Goal: Task Accomplishment & Management: Use online tool/utility

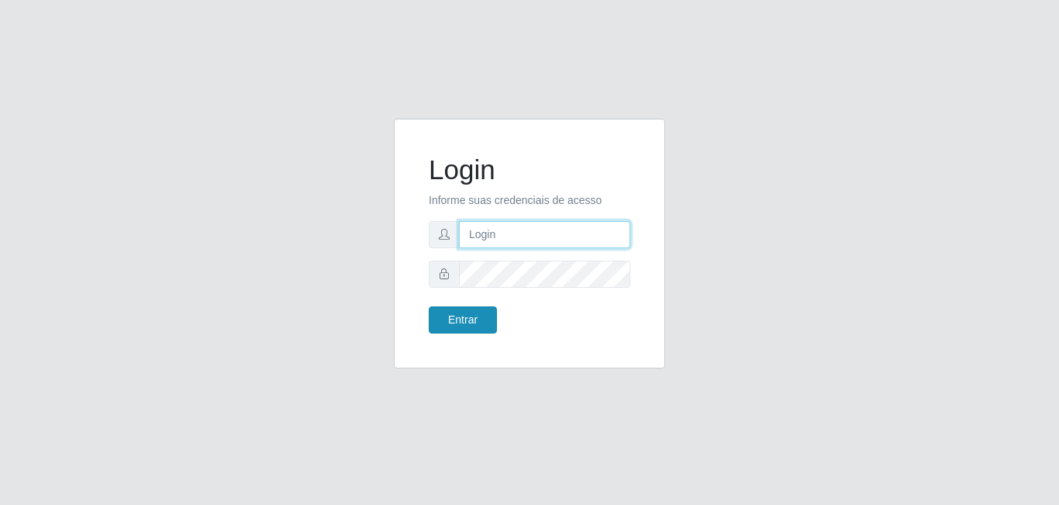
type input "gerente.loja4@marvermelhoatacado.com.br"
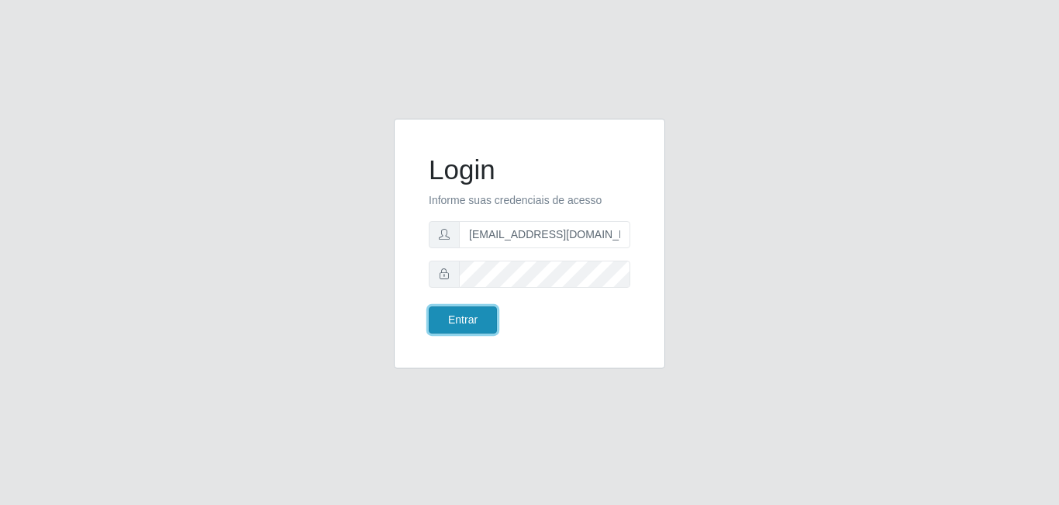
click at [485, 324] on button "Entrar" at bounding box center [463, 319] width 68 height 27
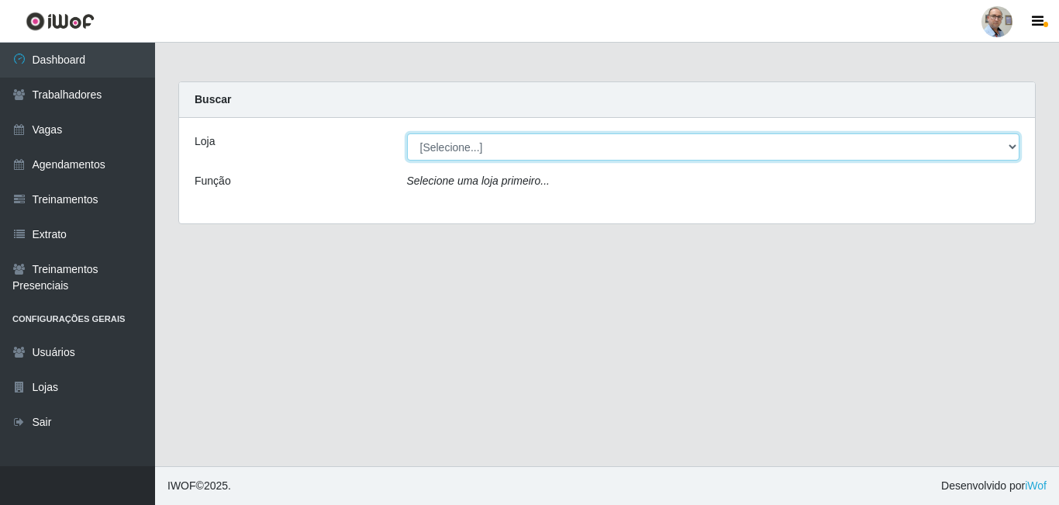
click at [1009, 143] on select "[Selecione...] Mar Vermelho - Loja 04" at bounding box center [713, 146] width 613 height 27
select select "251"
click at [407, 133] on select "[Selecione...] Mar Vermelho - Loja 04" at bounding box center [713, 146] width 613 height 27
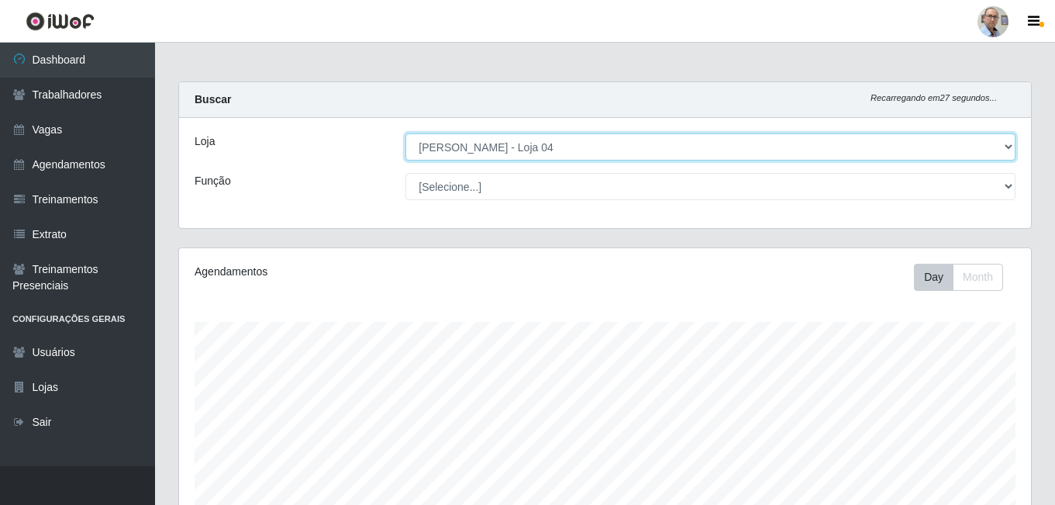
scroll to position [322, 852]
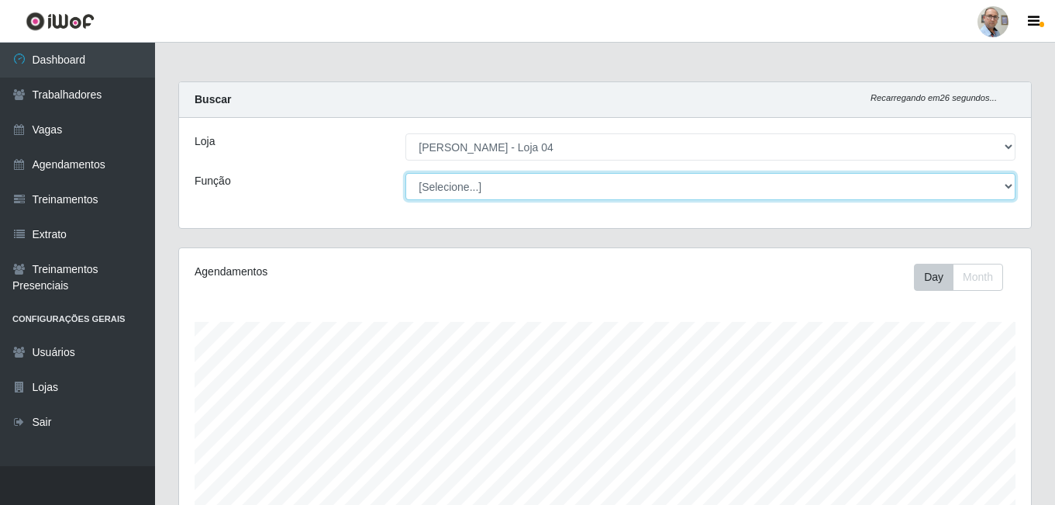
click at [1005, 182] on select "[Selecione...] ASG ASG + ASG ++ Auxiliar de Depósito Auxiliar de Depósito + Aux…" at bounding box center [710, 186] width 610 height 27
click at [405, 173] on select "[Selecione...] ASG ASG + ASG ++ Auxiliar de Depósito Auxiliar de Depósito + Aux…" at bounding box center [710, 186] width 610 height 27
click at [1008, 184] on select "[Selecione...] ASG ASG + ASG ++ Auxiliar de Depósito Auxiliar de Depósito + Aux…" at bounding box center [710, 186] width 610 height 27
select select "[Selecione...]"
click at [405, 173] on select "[Selecione...] ASG ASG + ASG ++ Auxiliar de Depósito Auxiliar de Depósito + Aux…" at bounding box center [710, 186] width 610 height 27
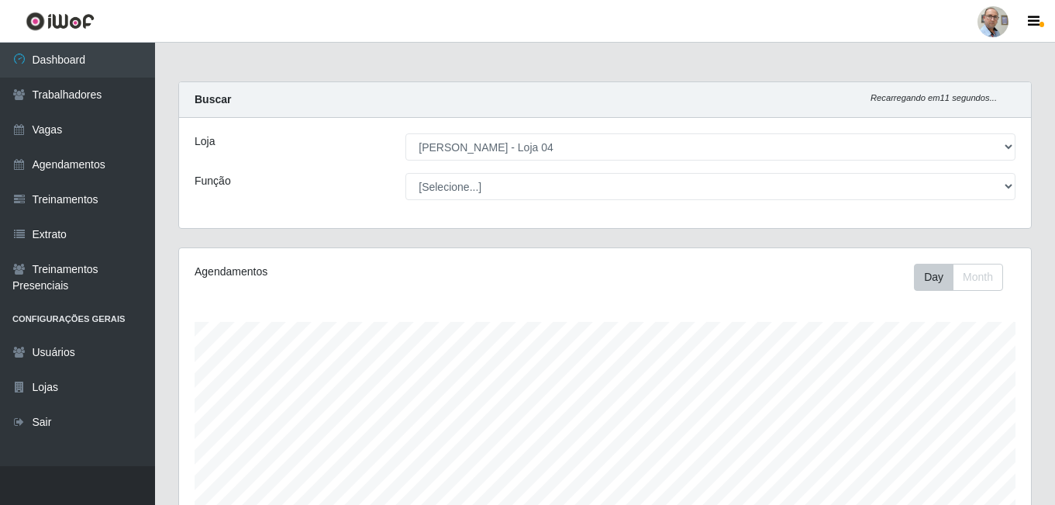
click at [357, 205] on div "Loja [Selecione...] Mar Vermelho - Loja 04 Função [Selecione...] ASG ASG + ASG …" at bounding box center [605, 173] width 852 height 110
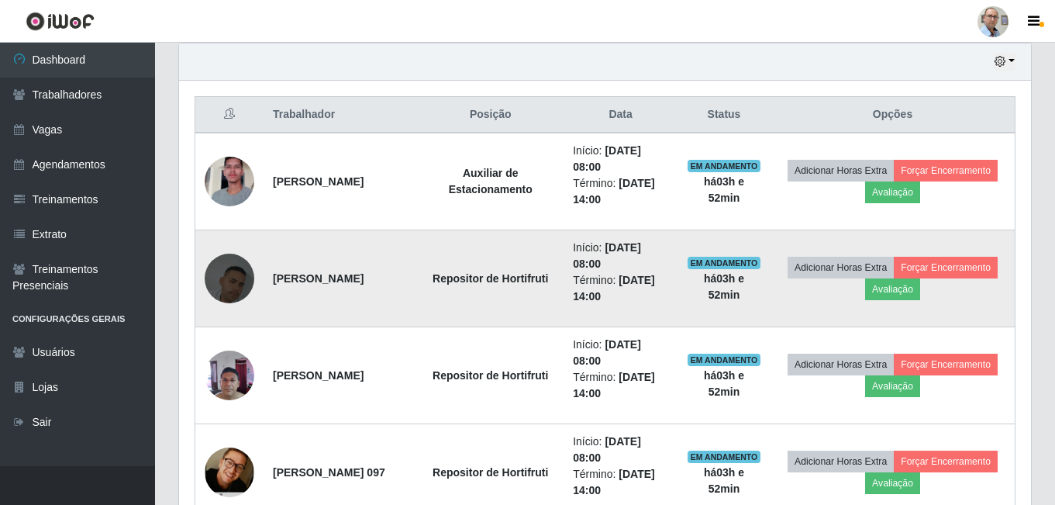
scroll to position [543, 0]
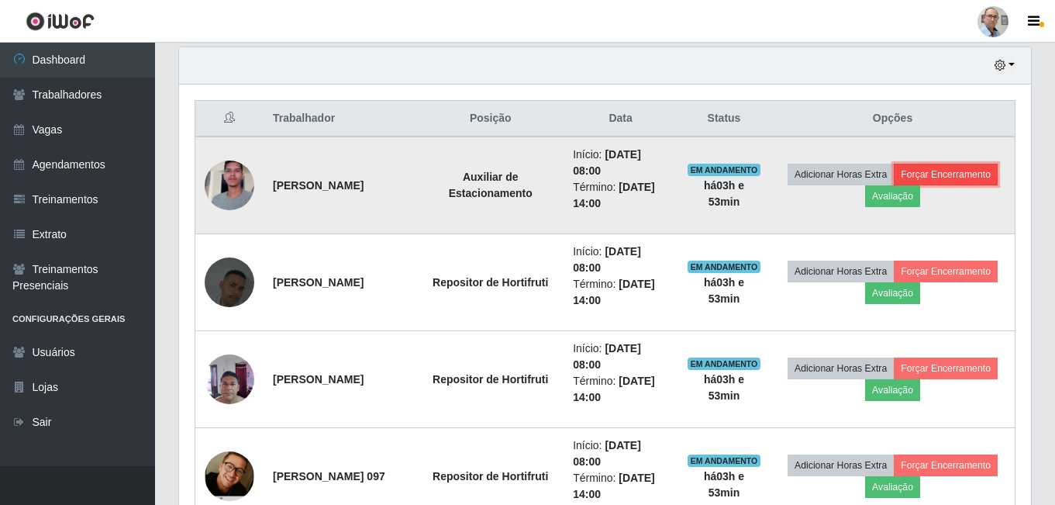
click at [894, 185] on button "Forçar Encerramento" at bounding box center [946, 175] width 104 height 22
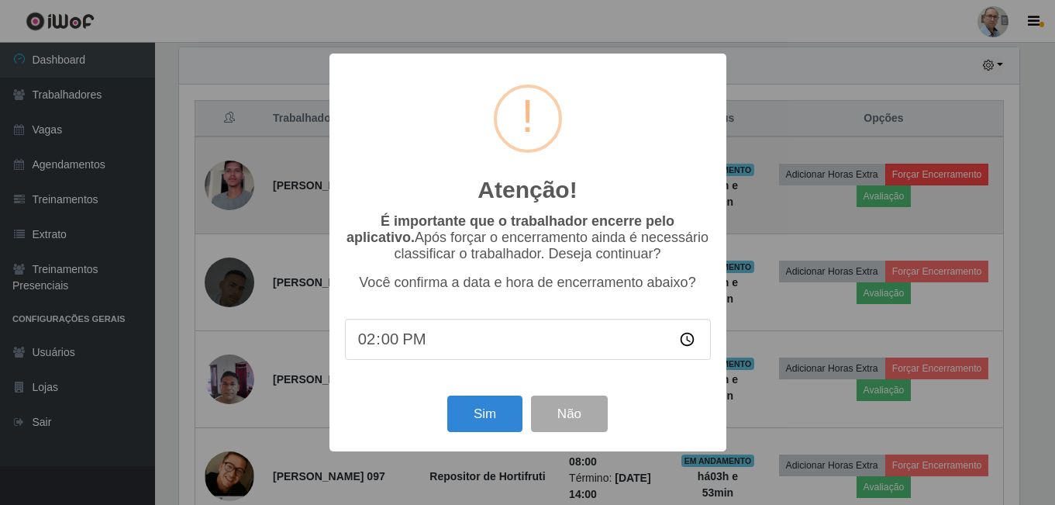
scroll to position [322, 844]
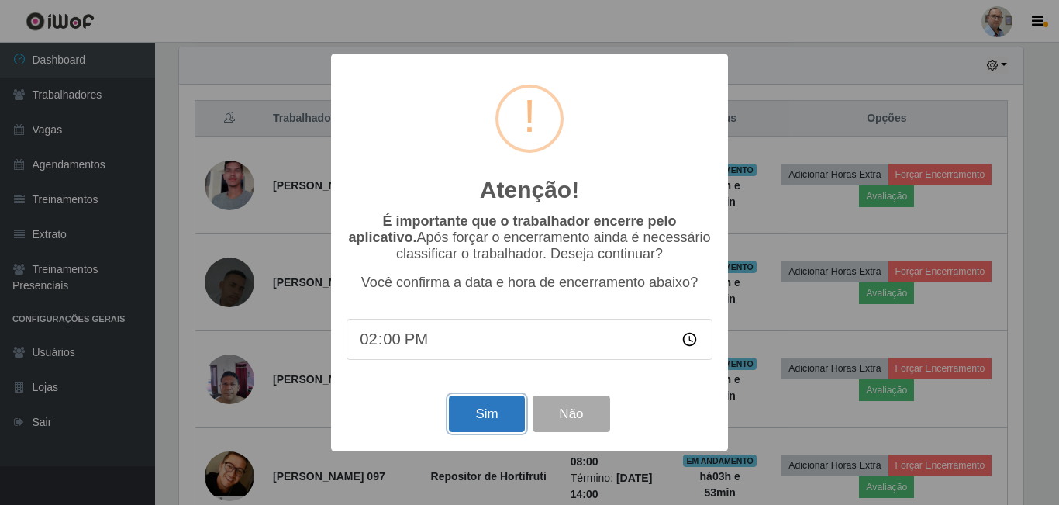
click at [498, 410] on button "Sim" at bounding box center [486, 413] width 75 height 36
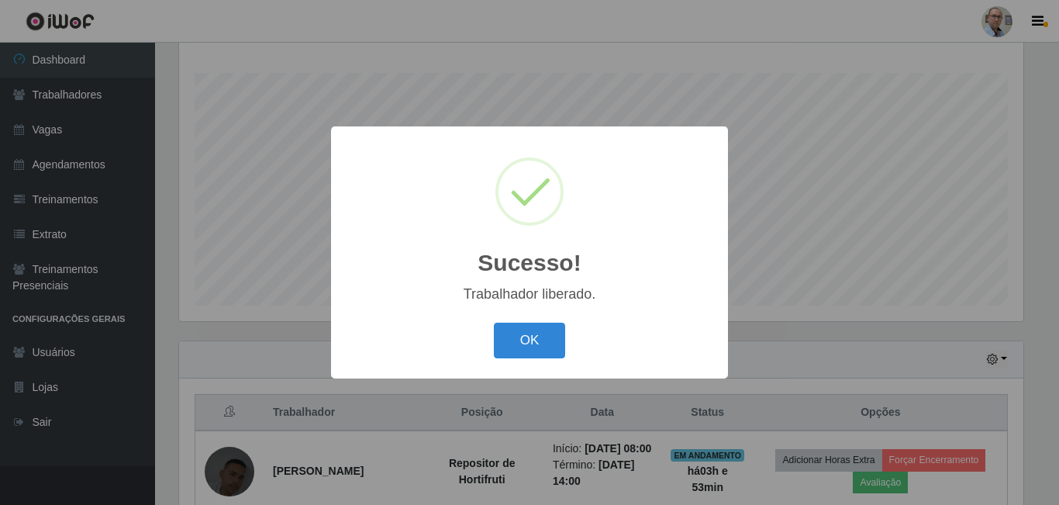
click at [816, 335] on div "Sucesso! × Trabalhador liberado. OK Cancel" at bounding box center [529, 252] width 1059 height 505
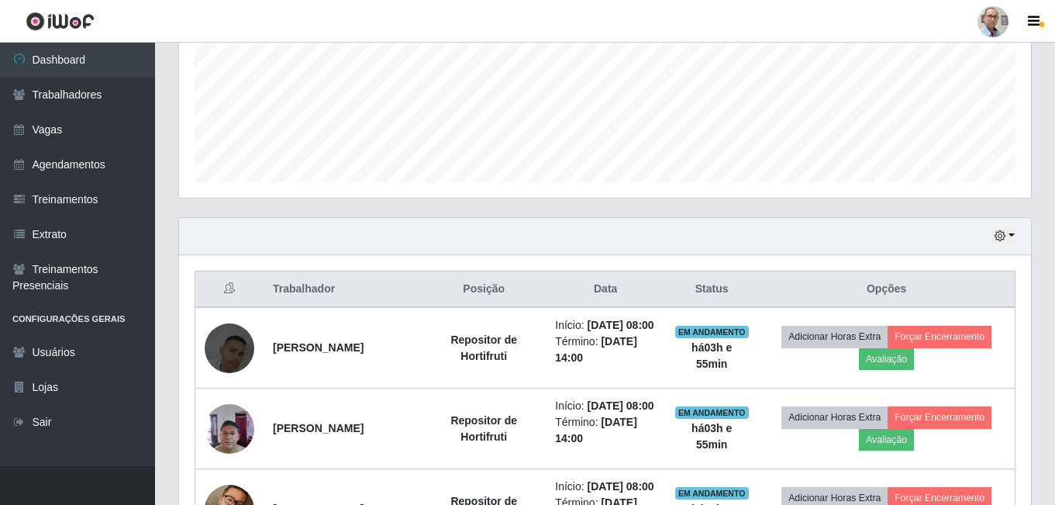
scroll to position [233, 0]
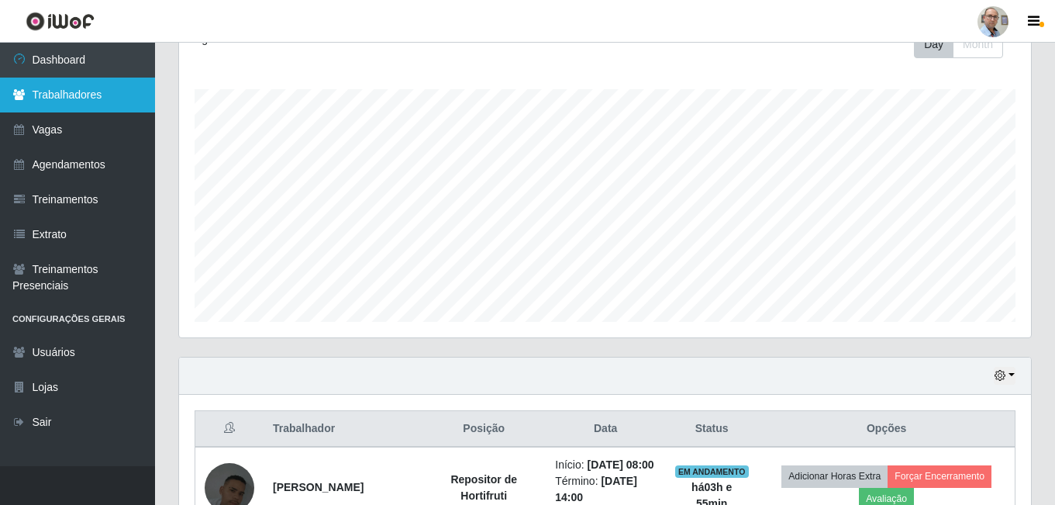
click at [53, 98] on link "Trabalhadores" at bounding box center [77, 95] width 155 height 35
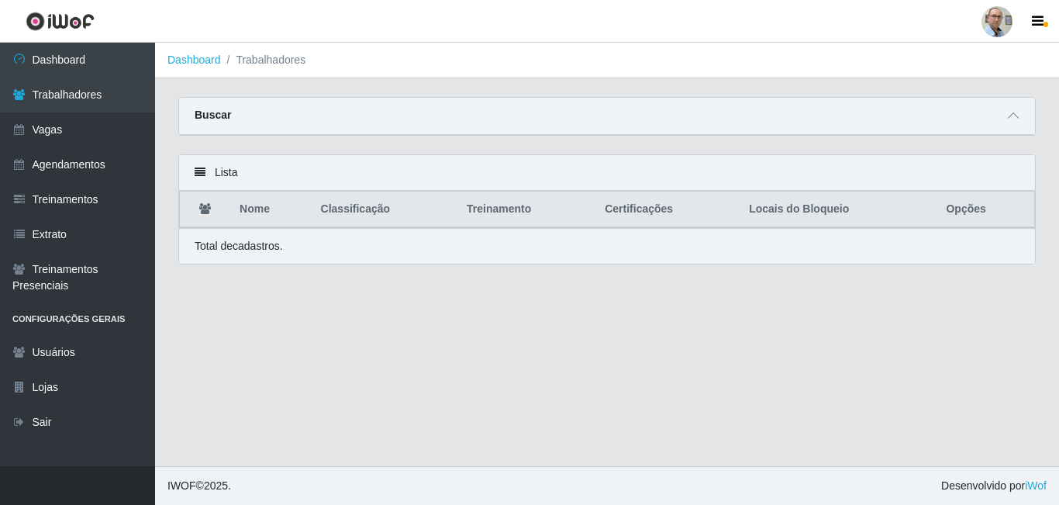
click at [424, 112] on div "Buscar" at bounding box center [607, 116] width 856 height 37
click at [202, 110] on strong "Buscar" at bounding box center [213, 115] width 36 height 12
click at [250, 205] on th "Nome" at bounding box center [270, 209] width 81 height 36
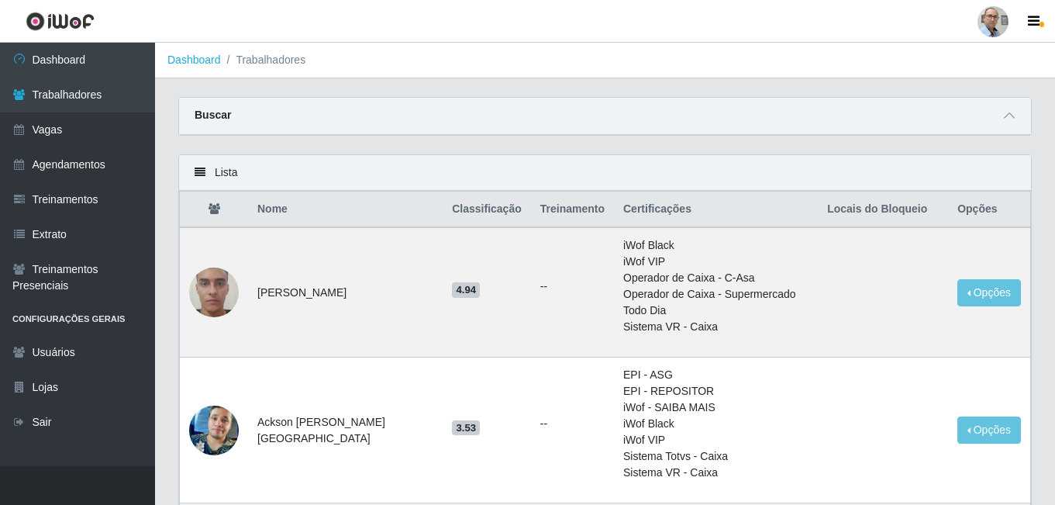
click at [294, 56] on li "Trabalhadores" at bounding box center [263, 60] width 85 height 16
click at [293, 174] on div "Lista" at bounding box center [605, 173] width 852 height 36
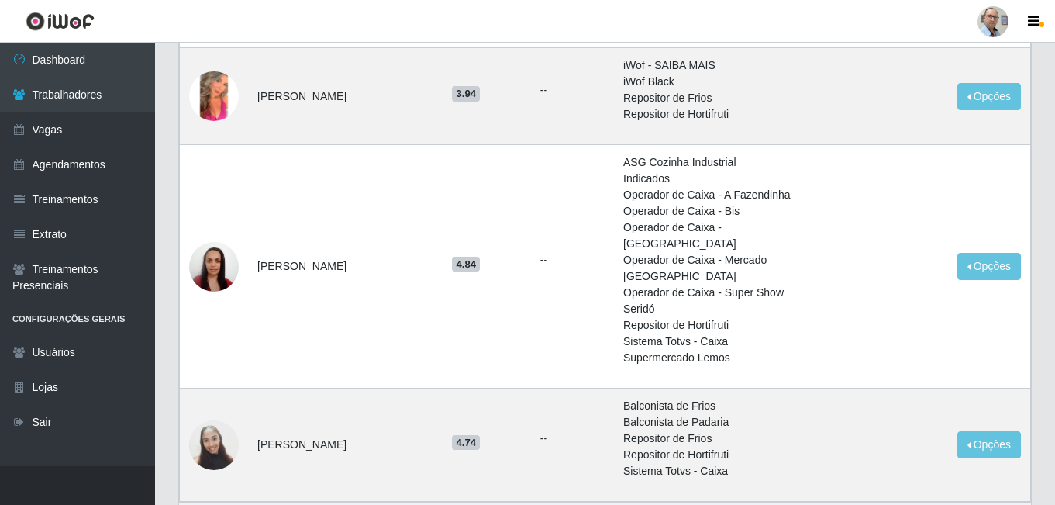
scroll to position [1350, 0]
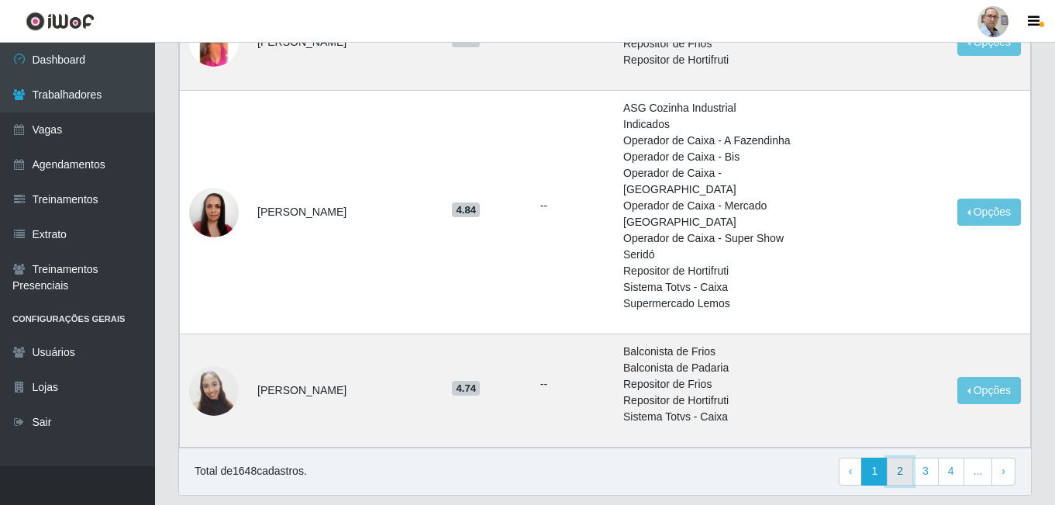
click at [905, 457] on link "2" at bounding box center [900, 471] width 26 height 28
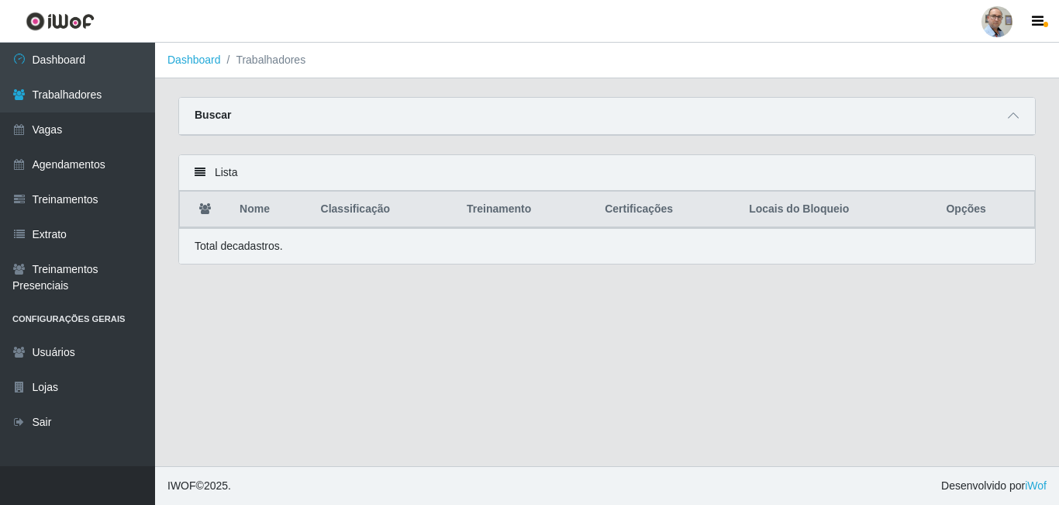
click at [395, 405] on main "Dashboard Trabalhadores Carregando... Buscar Nome Confirmar Lista Nome Classifi…" at bounding box center [607, 254] width 904 height 423
click at [65, 126] on link "Vagas" at bounding box center [77, 129] width 155 height 35
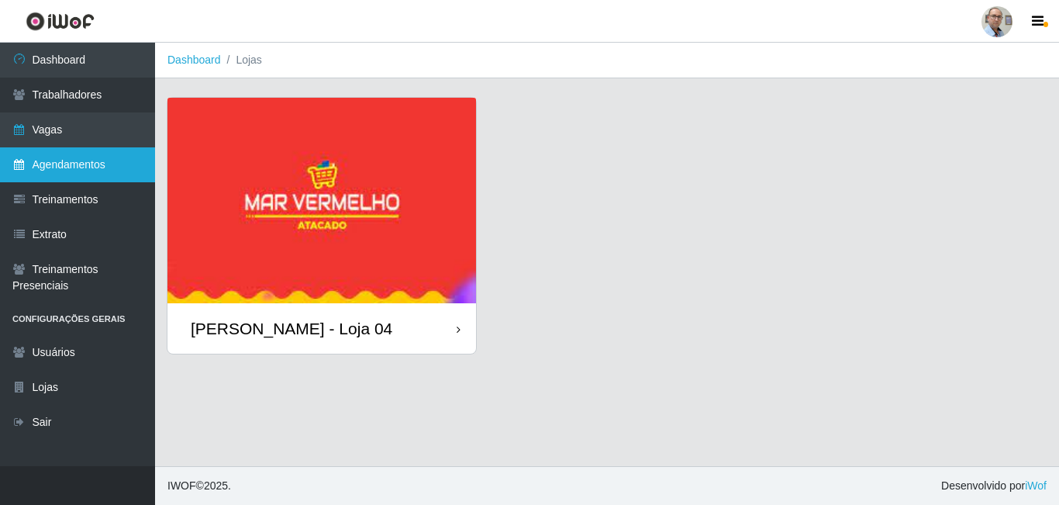
click at [71, 163] on link "Agendamentos" at bounding box center [77, 164] width 155 height 35
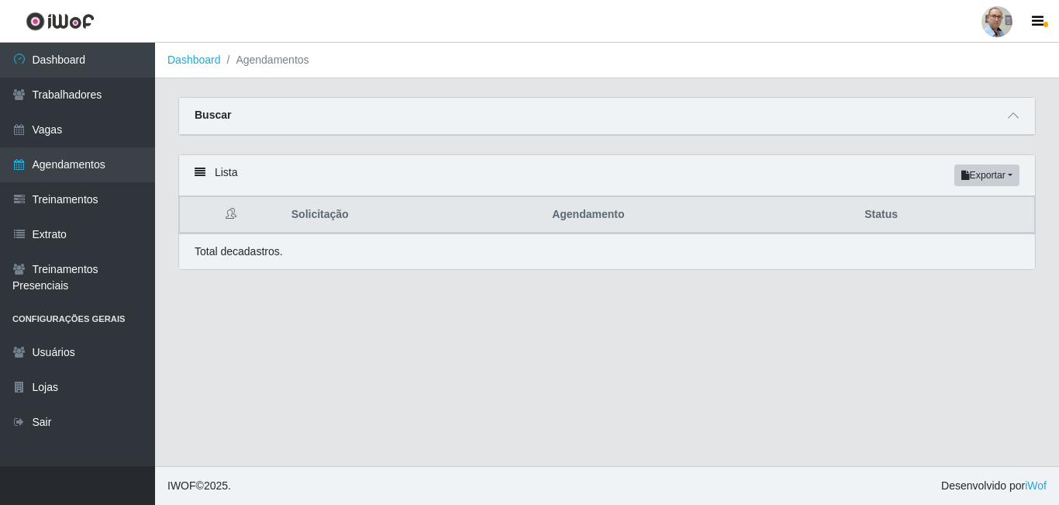
click at [200, 172] on icon at bounding box center [200, 172] width 11 height 11
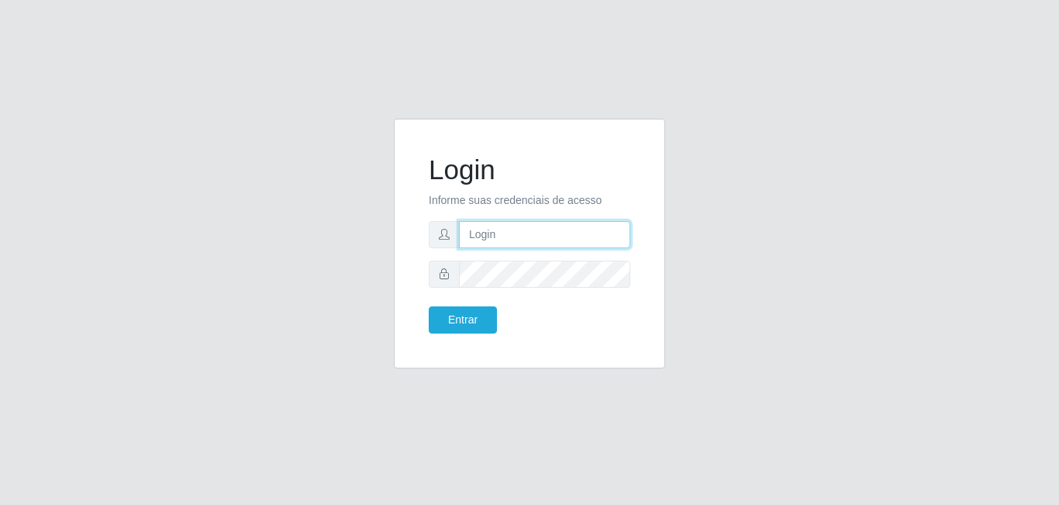
type input "gerente.loja4@marvermelhoatacado.com.br"
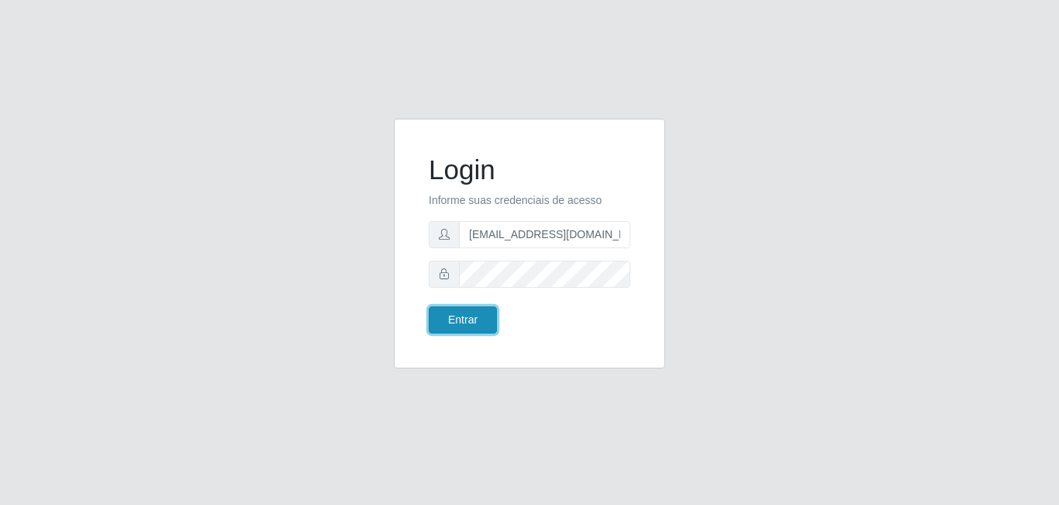
click at [481, 322] on button "Entrar" at bounding box center [463, 319] width 68 height 27
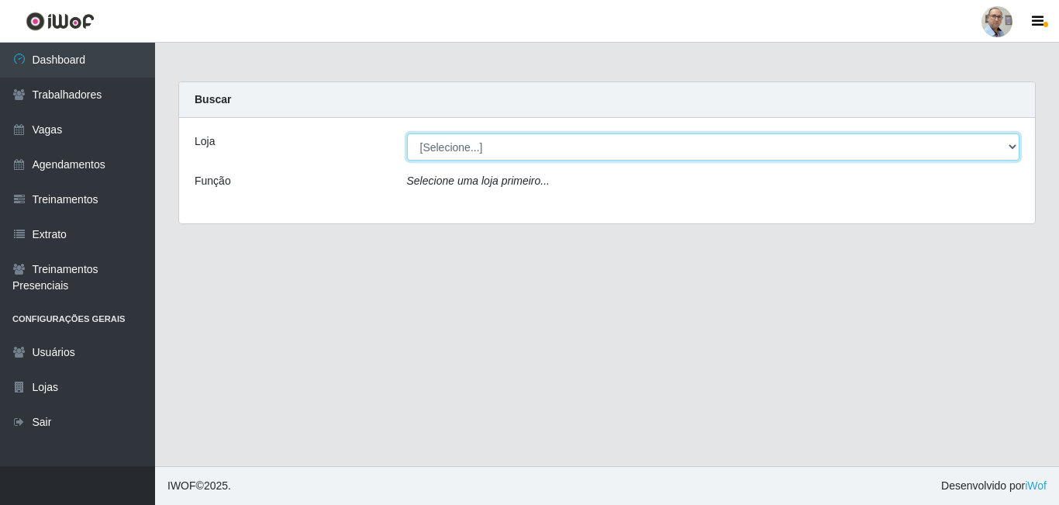
click at [1015, 139] on select "[Selecione...] Mar Vermelho - Loja 04" at bounding box center [713, 146] width 613 height 27
select select "251"
click at [407, 133] on select "[Selecione...] Mar Vermelho - Loja 04" at bounding box center [713, 146] width 613 height 27
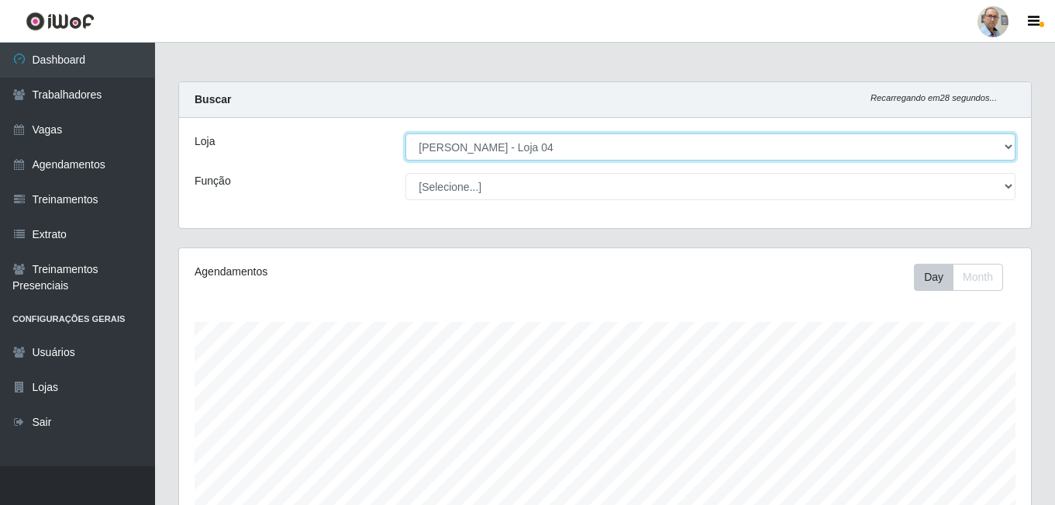
scroll to position [322, 852]
